Goal: Manage account settings

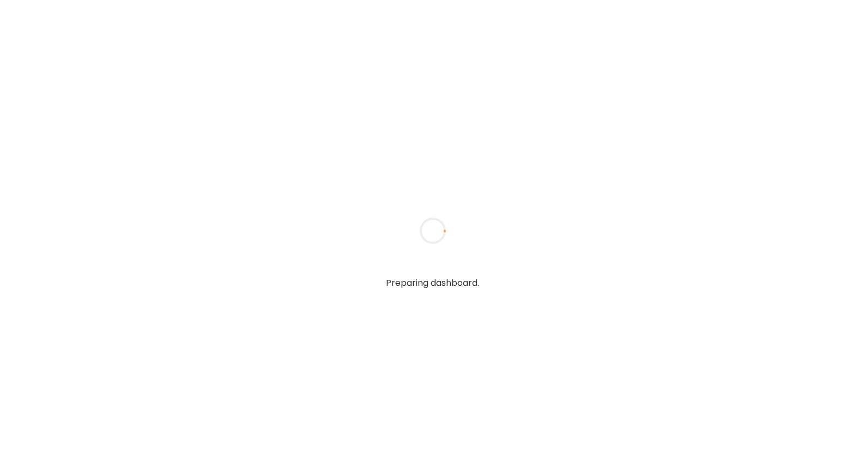
type input "**********"
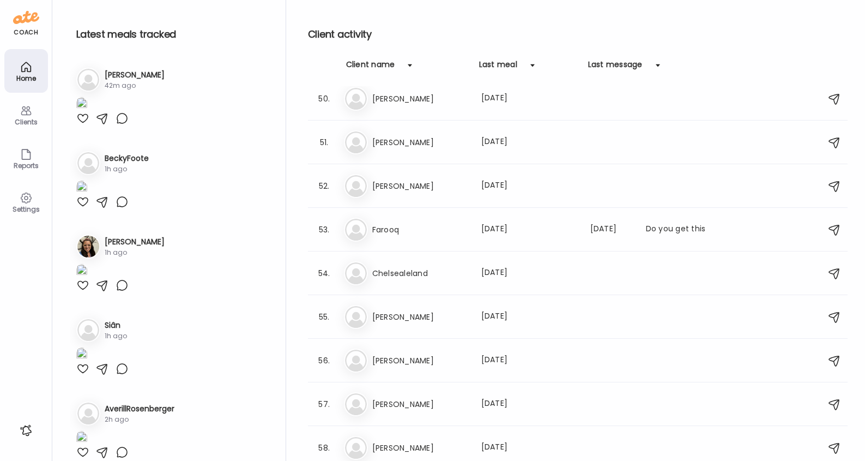
scroll to position [2078, 0]
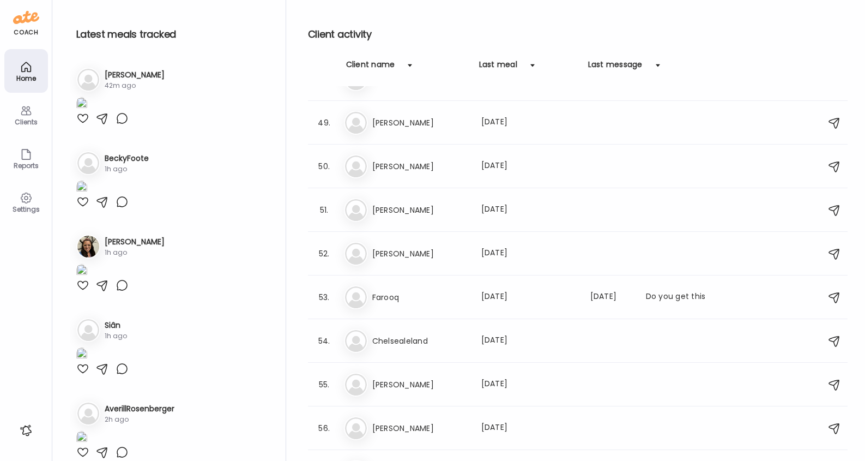
type input "**********"
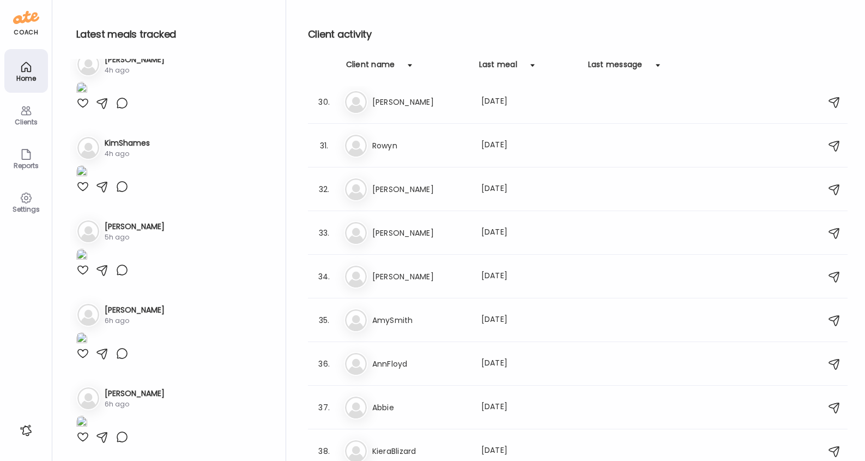
scroll to position [50, 0]
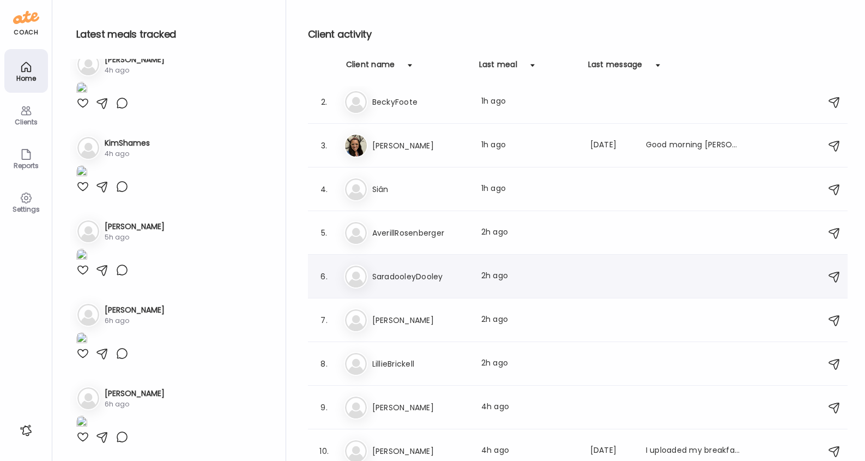
click at [456, 283] on div "Sa SaradooleyDooley Last meal: 2h ago" at bounding box center [579, 276] width 471 height 24
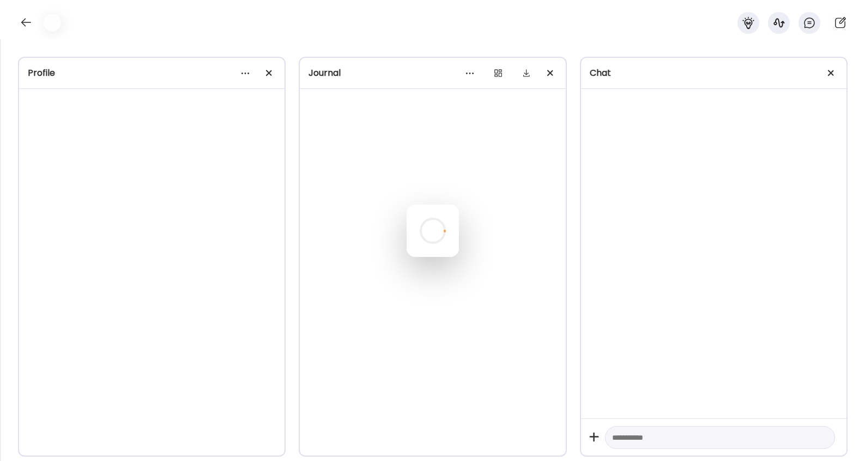
click at [456, 257] on div at bounding box center [433, 230] width 52 height 52
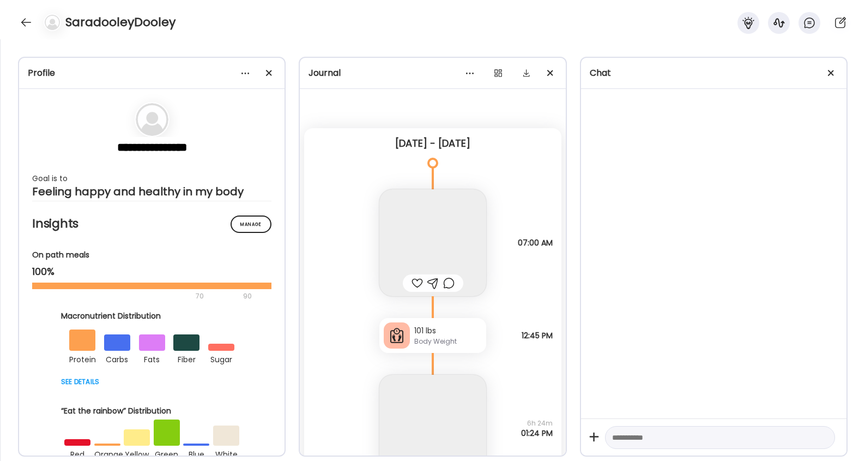
scroll to position [4750, 0]
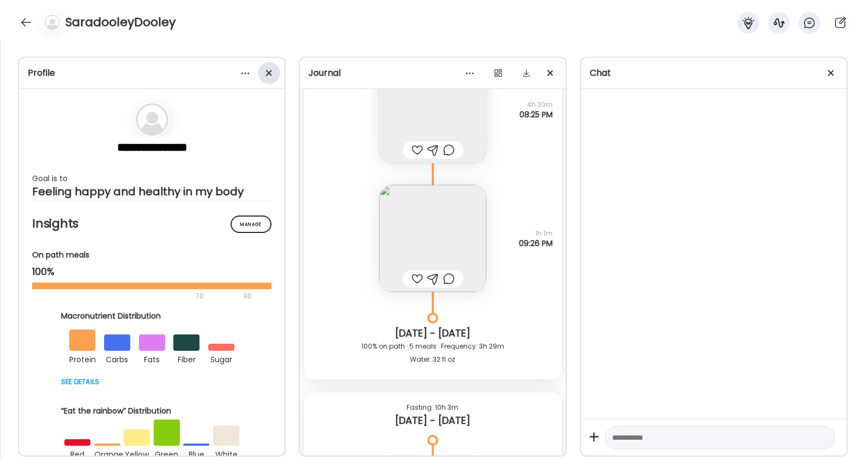
click at [267, 78] on div at bounding box center [269, 73] width 22 height 22
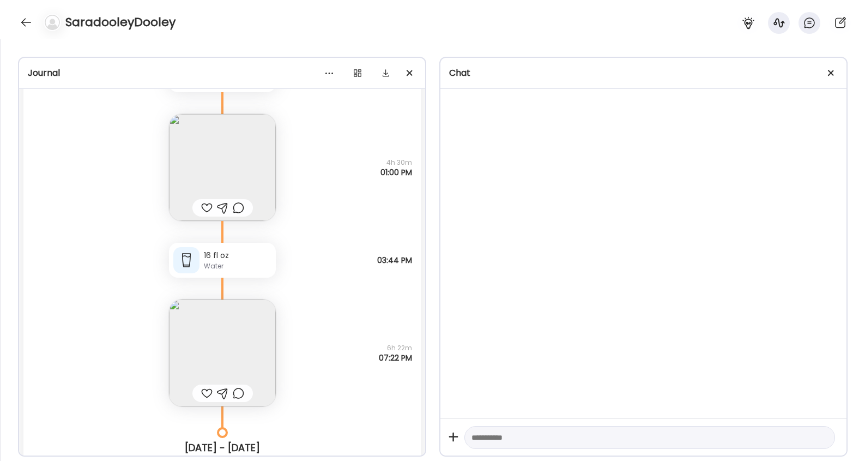
scroll to position [5568, 0]
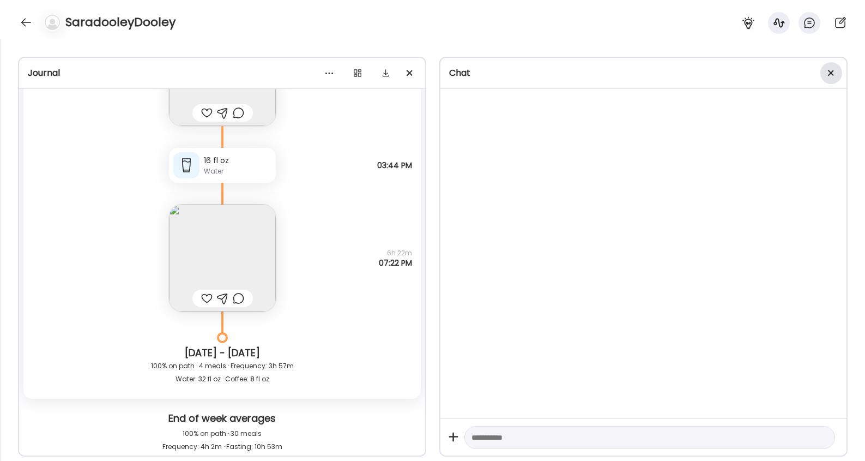
click at [826, 73] on div at bounding box center [831, 73] width 22 height 22
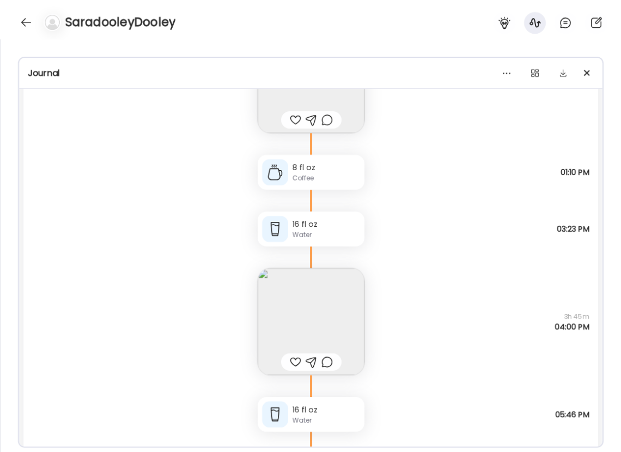
scroll to position [2595, 0]
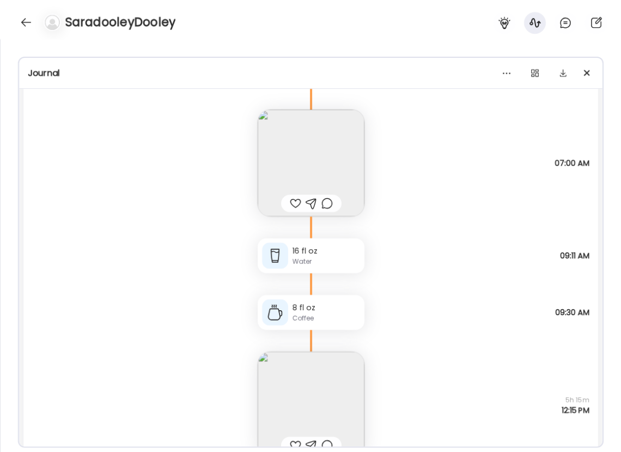
click at [499, 251] on div "16 fl oz Water Note not added 09:11 AM" at bounding box center [310, 244] width 575 height 57
